Goal: Check status: Check status

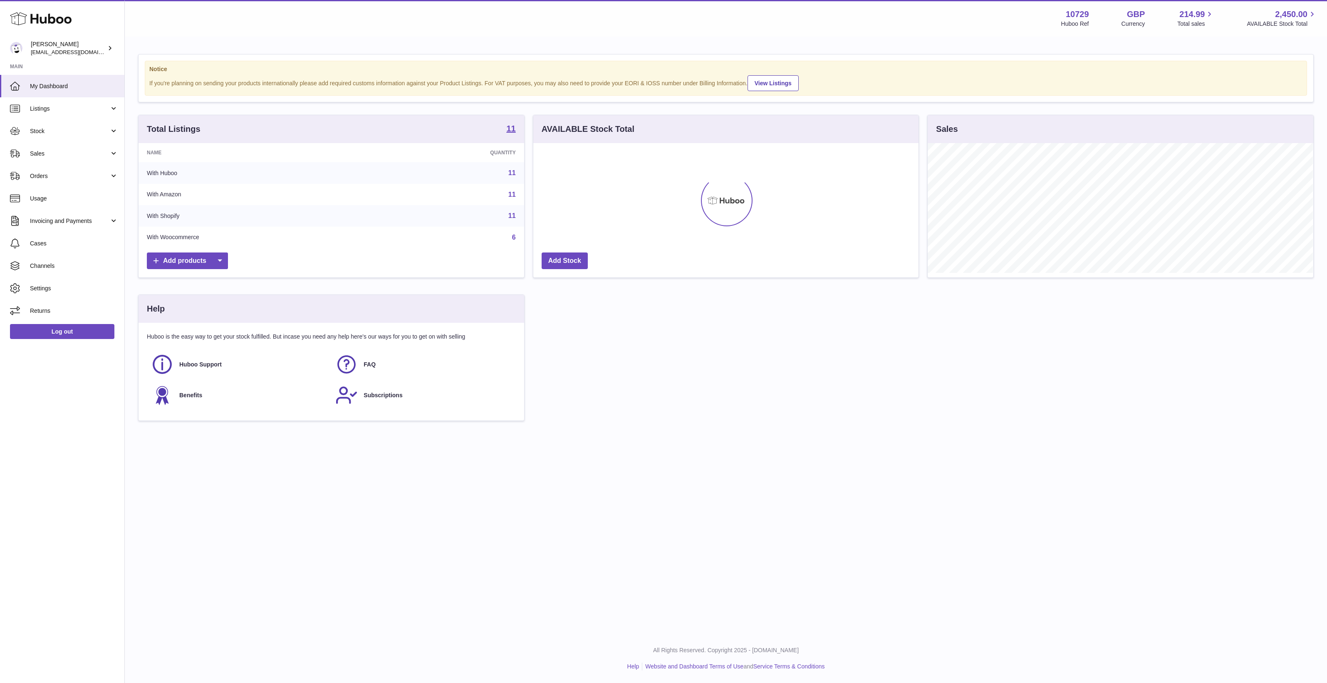
scroll to position [415879, 415624]
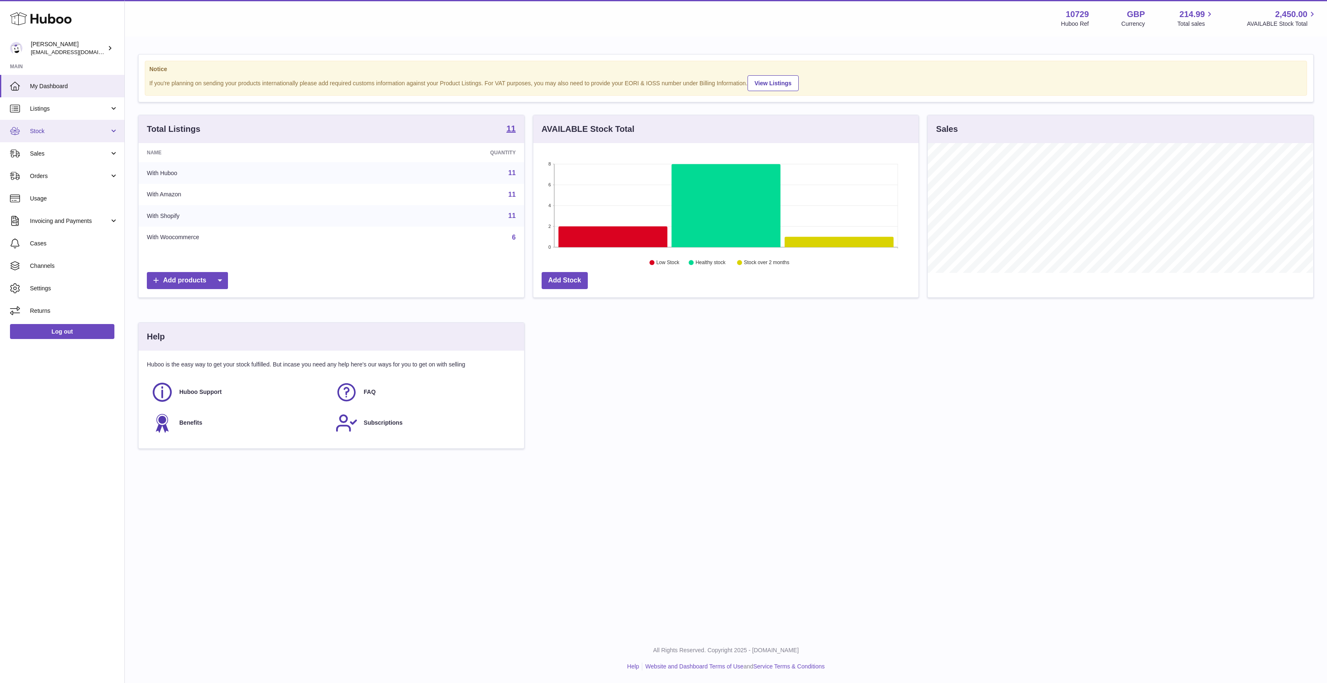
click at [59, 139] on link "Stock" at bounding box center [62, 131] width 124 height 22
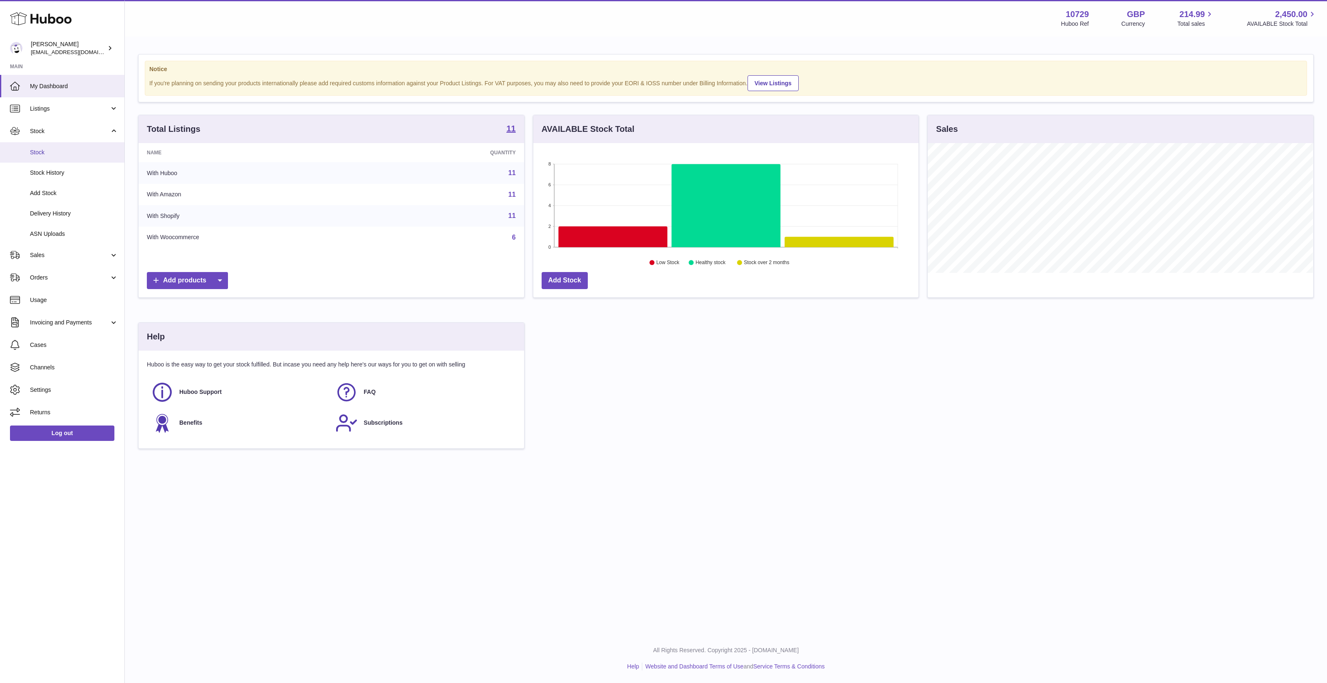
click at [61, 159] on link "Stock" at bounding box center [62, 152] width 124 height 20
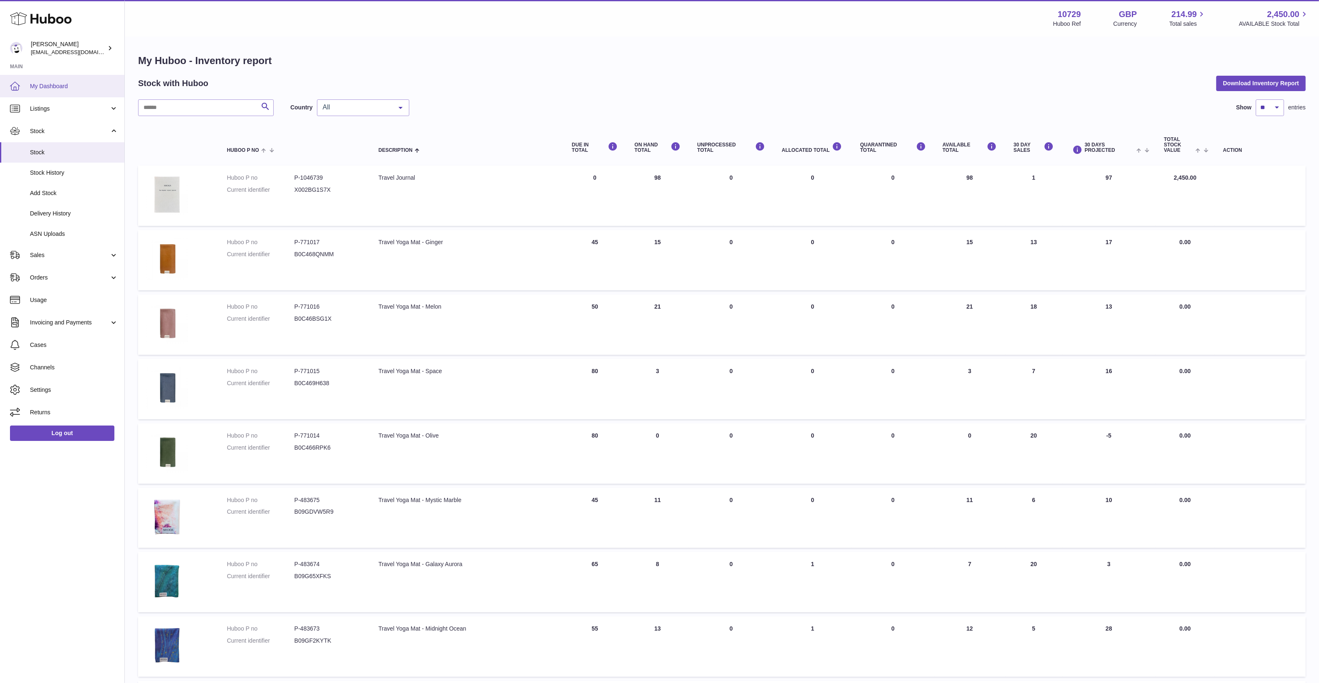
click at [79, 94] on link "My Dashboard" at bounding box center [62, 86] width 124 height 22
click at [79, 107] on span "Listings" at bounding box center [69, 109] width 79 height 8
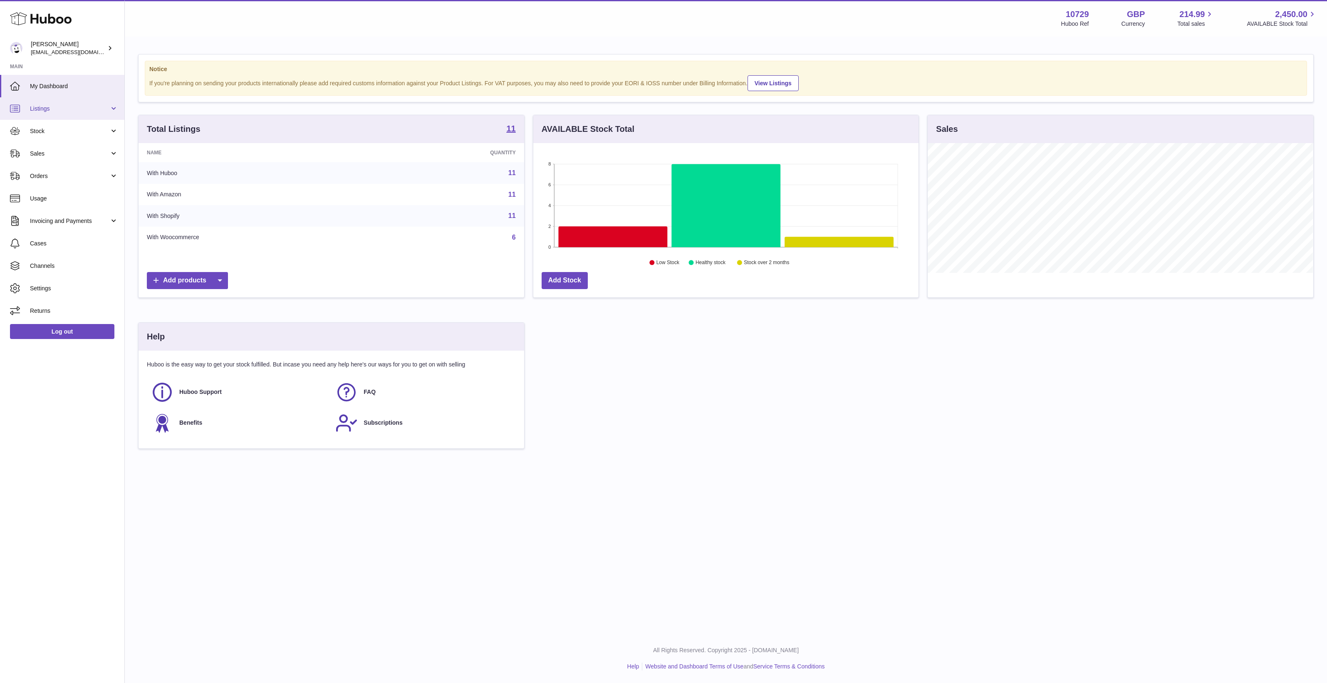
scroll to position [129, 385]
click at [76, 112] on link "Listings" at bounding box center [62, 108] width 124 height 22
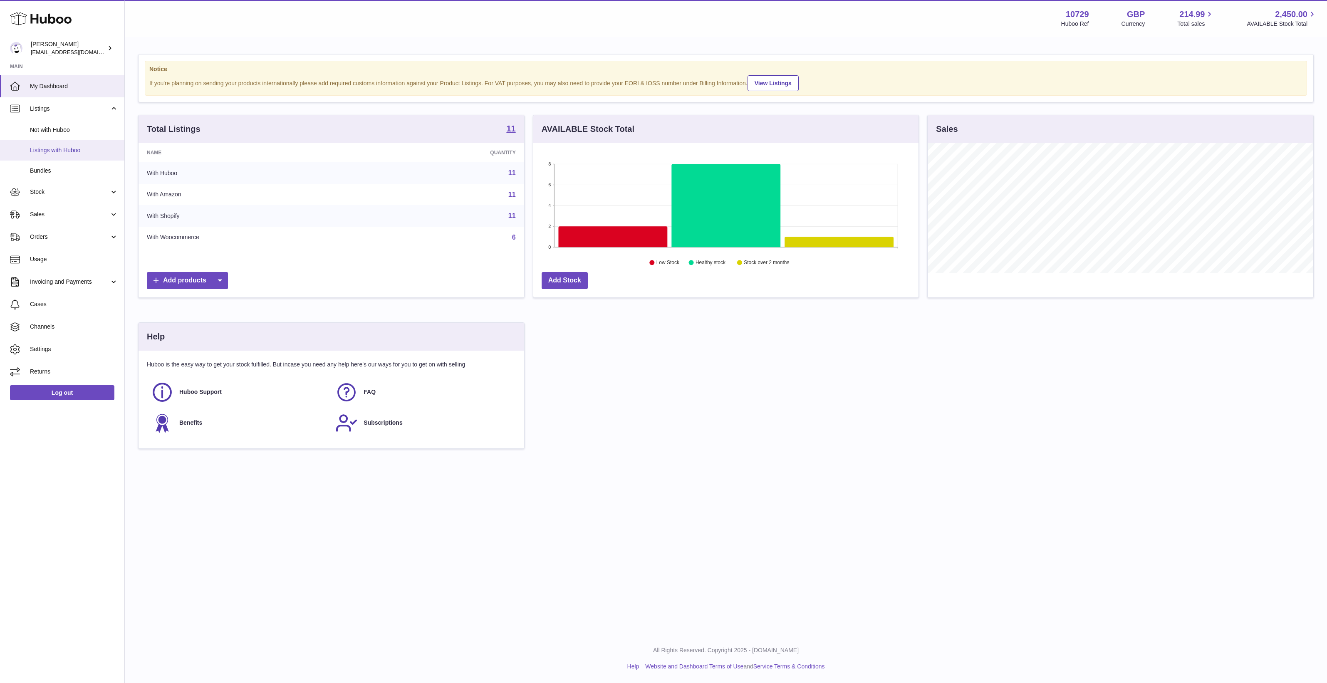
click at [71, 141] on link "Listings with Huboo" at bounding box center [62, 150] width 124 height 20
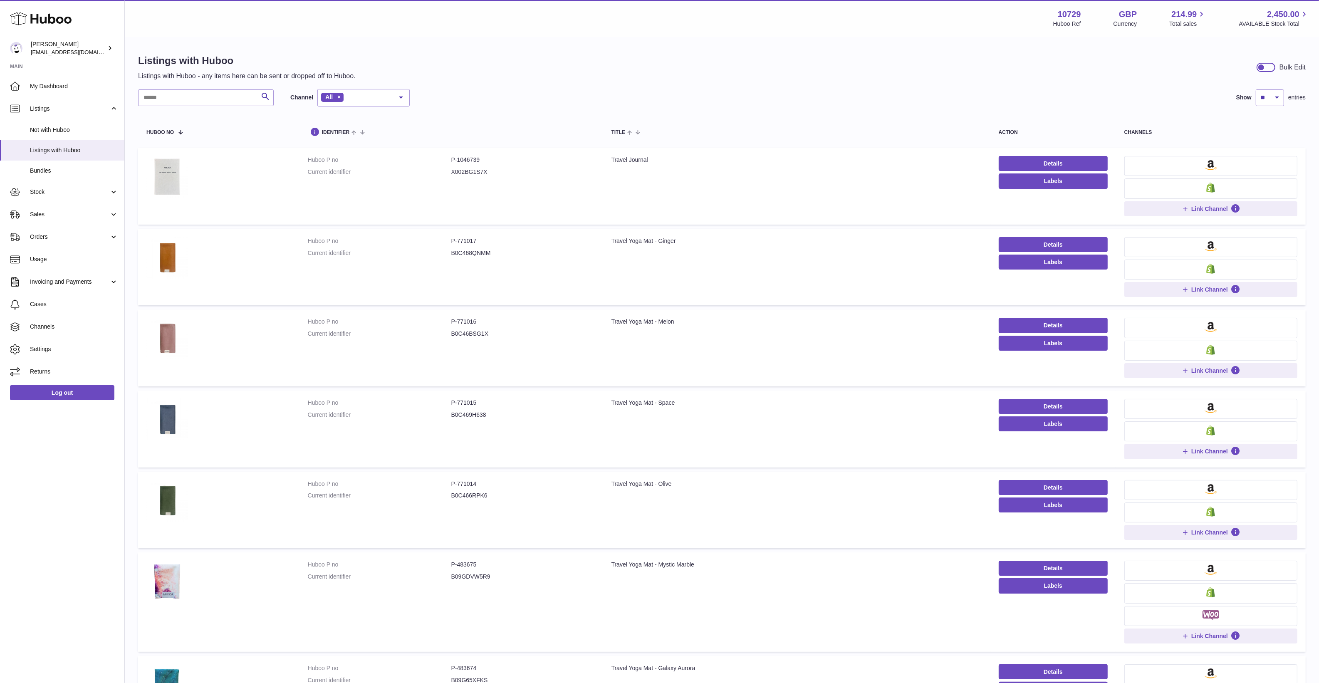
click at [377, 93] on div "All" at bounding box center [363, 97] width 92 height 17
click at [370, 154] on span "Amazon" at bounding box center [364, 148] width 92 height 17
